Goal: Task Accomplishment & Management: Manage account settings

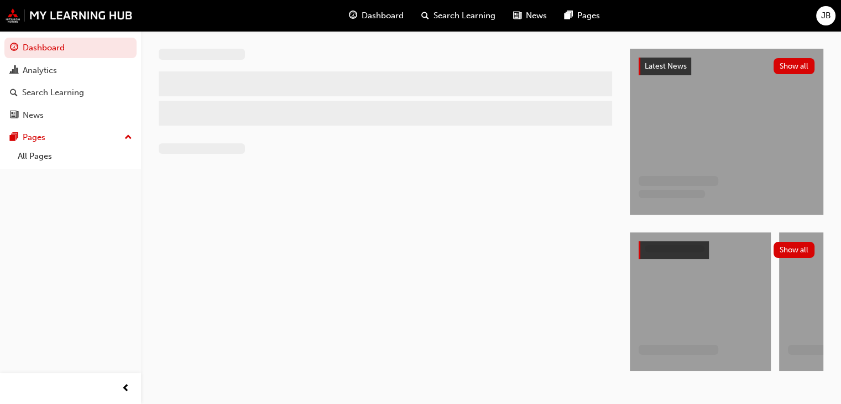
click at [823, 16] on span "JB" at bounding box center [826, 15] width 10 height 13
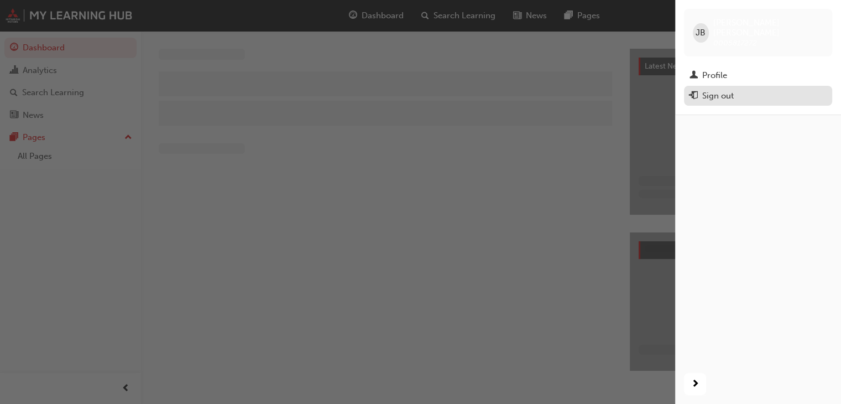
click at [717, 90] on div "Sign out" at bounding box center [718, 96] width 32 height 13
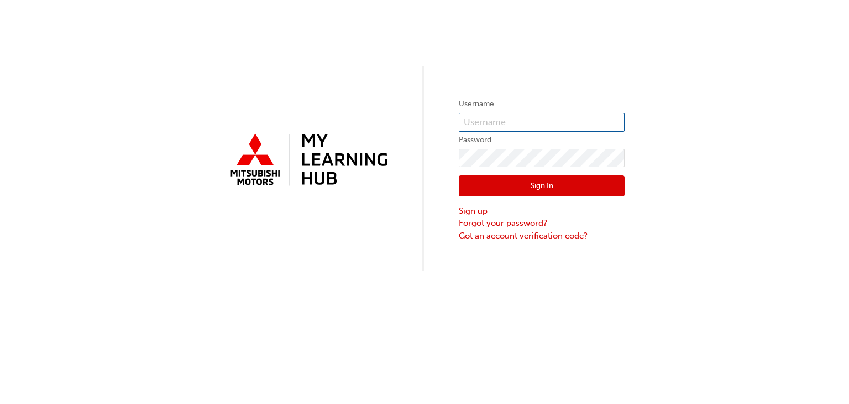
type input "0005837376"
click at [509, 191] on button "Sign In" at bounding box center [542, 185] width 166 height 21
